Goal: Navigation & Orientation: Find specific page/section

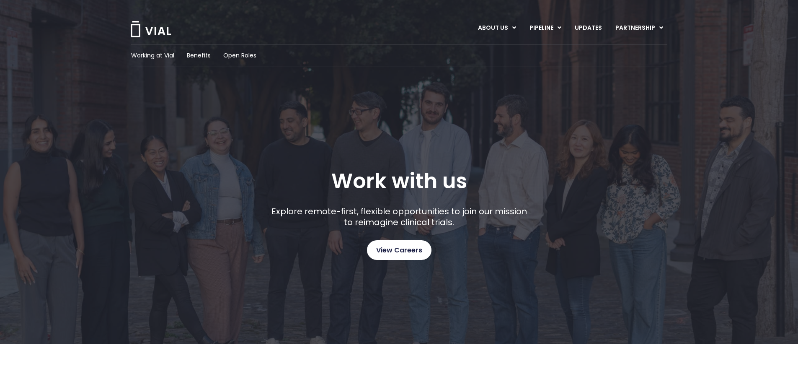
drag, startPoint x: 0, startPoint y: 0, endPoint x: 403, endPoint y: 253, distance: 475.6
click at [403, 253] on link "View Careers" at bounding box center [399, 250] width 65 height 20
click at [251, 54] on span "Open Roles" at bounding box center [239, 55] width 33 height 9
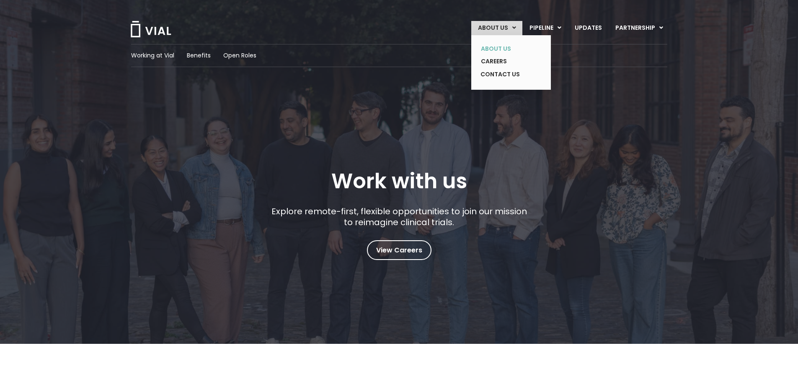
click at [501, 51] on link "ABOUT US" at bounding box center [504, 48] width 61 height 13
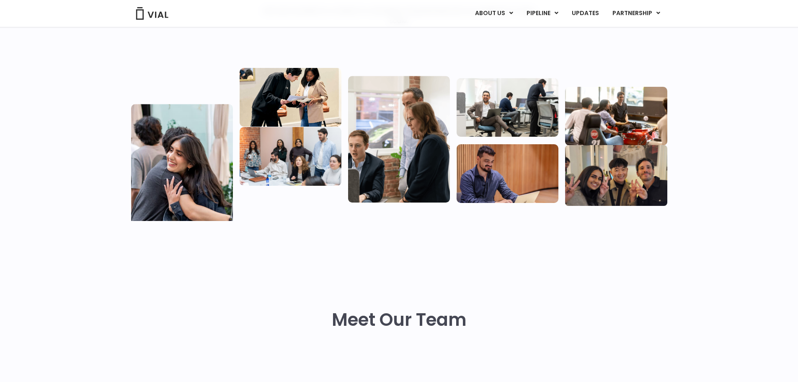
scroll to position [377, 0]
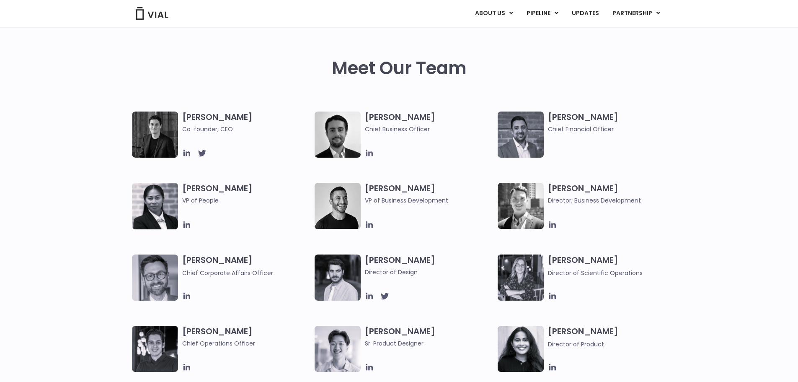
click at [367, 152] on icon at bounding box center [369, 153] width 7 height 7
click at [152, 18] on img at bounding box center [152, 13] width 34 height 13
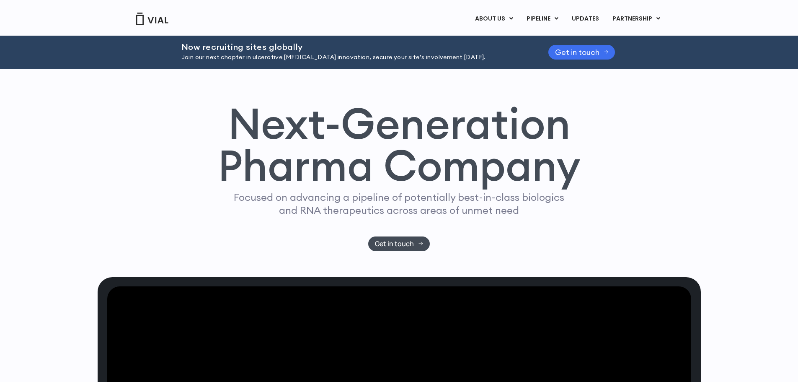
click at [575, 54] on span "Get in touch" at bounding box center [577, 52] width 44 height 6
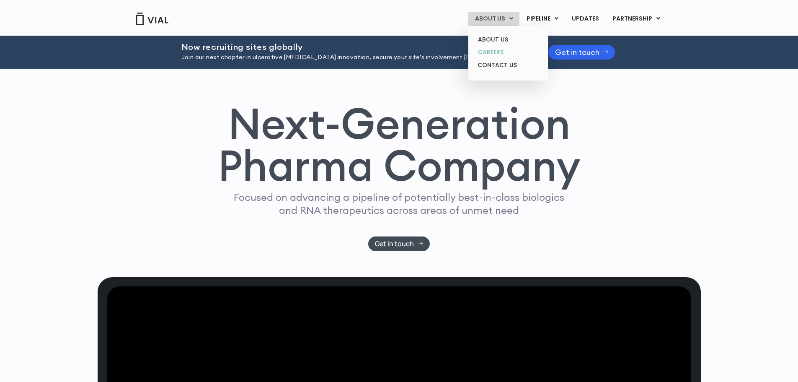
click at [496, 52] on link "CAREERS" at bounding box center [507, 52] width 73 height 13
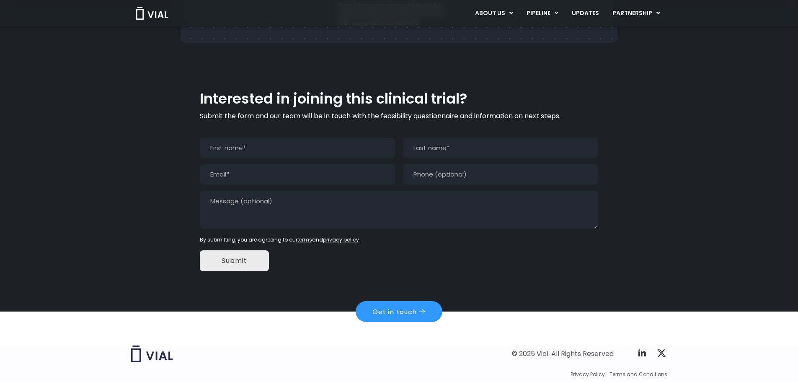
scroll to position [769, 0]
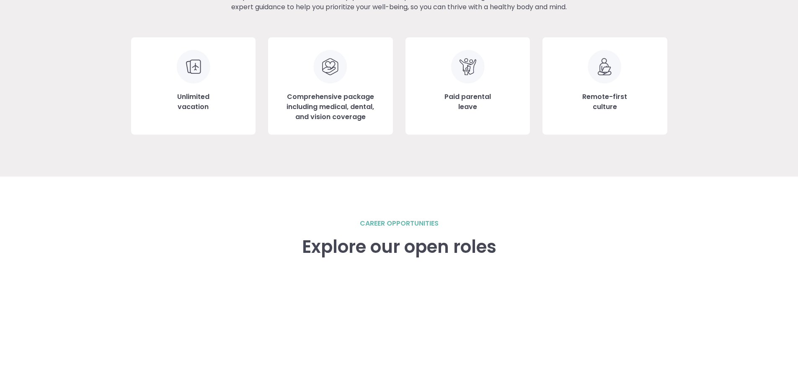
scroll to position [883, 0]
